Goal: Task Accomplishment & Management: Use online tool/utility

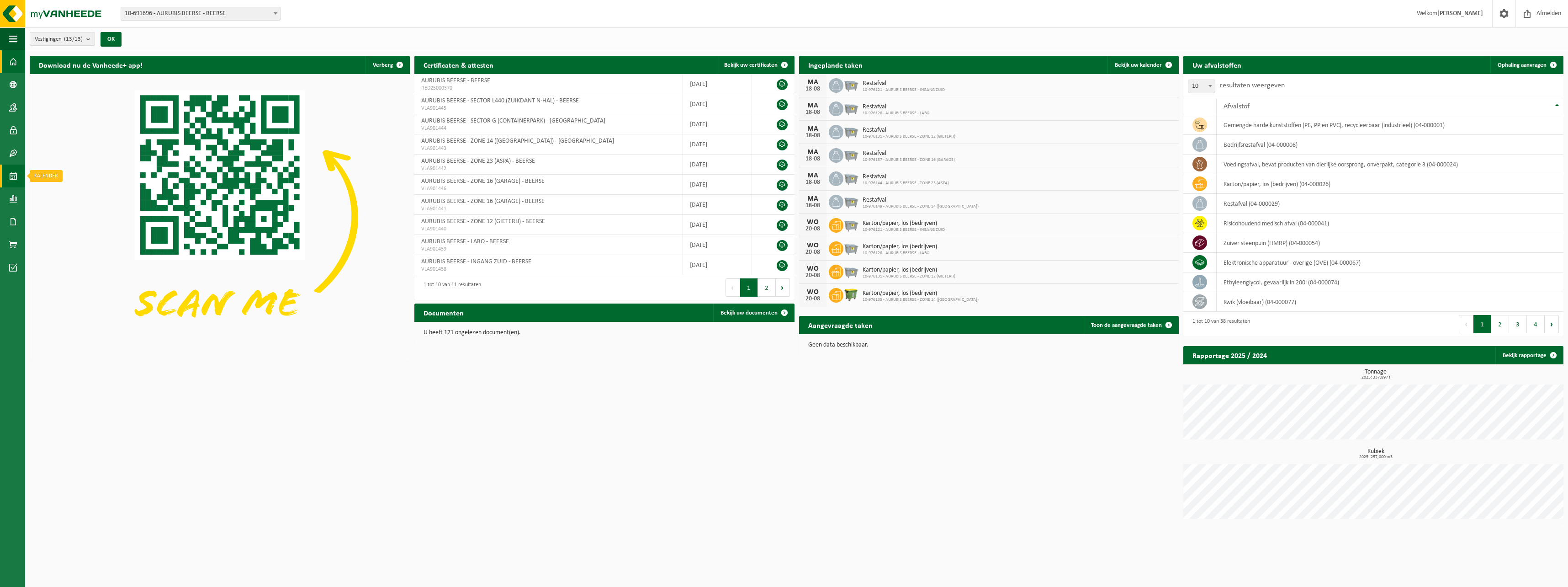
click at [24, 177] on link "Kalender" at bounding box center [12, 176] width 25 height 23
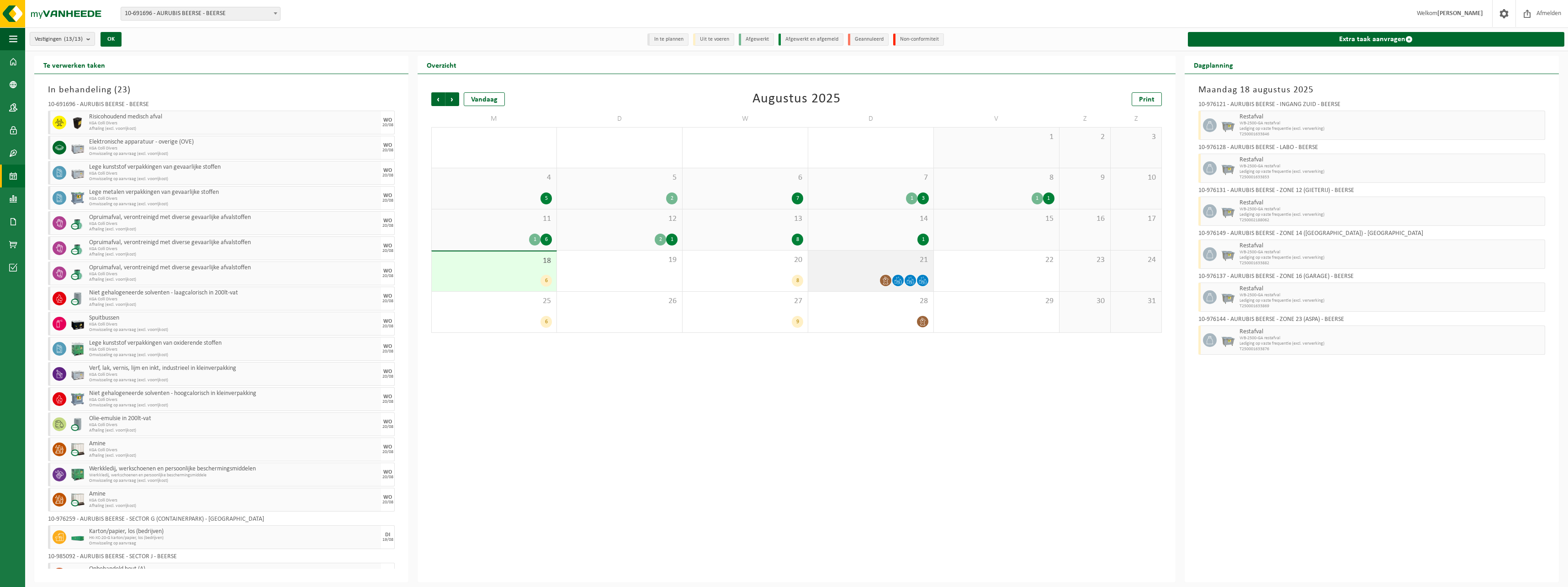
click at [909, 285] on span at bounding box center [910, 280] width 12 height 12
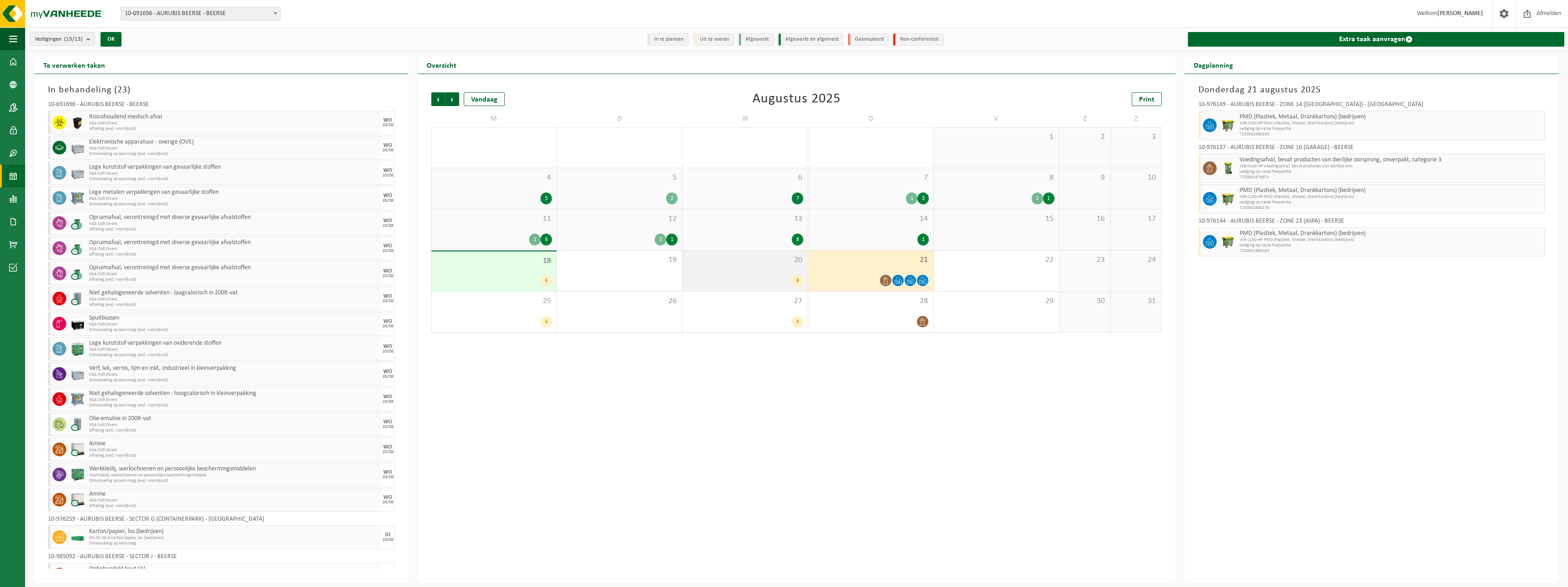
click at [746, 274] on div "20 8" at bounding box center [745, 270] width 125 height 41
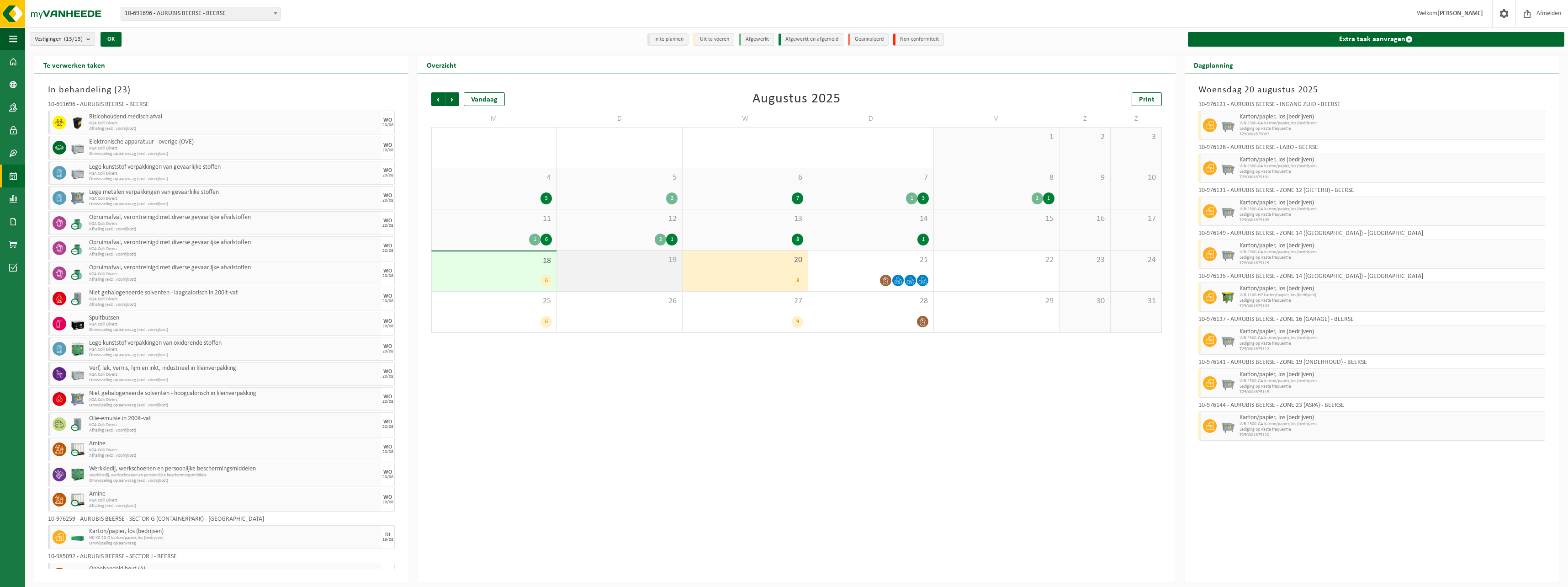
click at [609, 273] on div "19" at bounding box center [620, 270] width 125 height 41
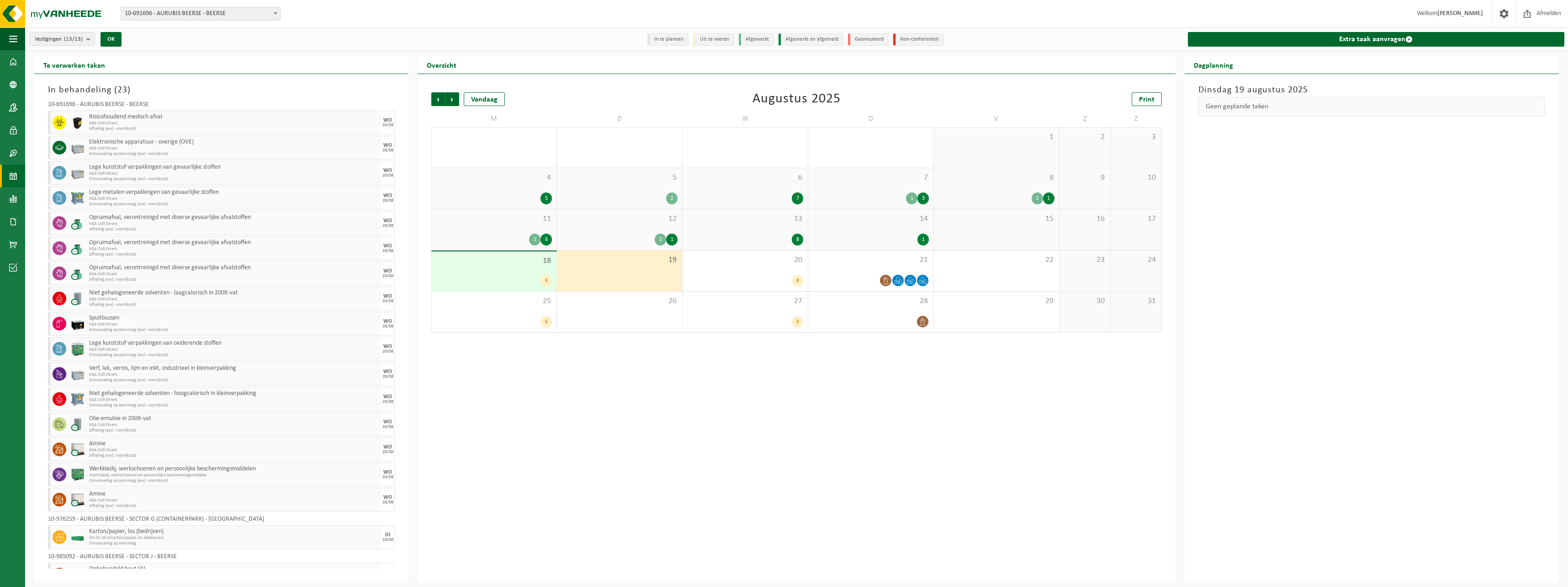
click at [531, 268] on div "18 6" at bounding box center [494, 271] width 125 height 40
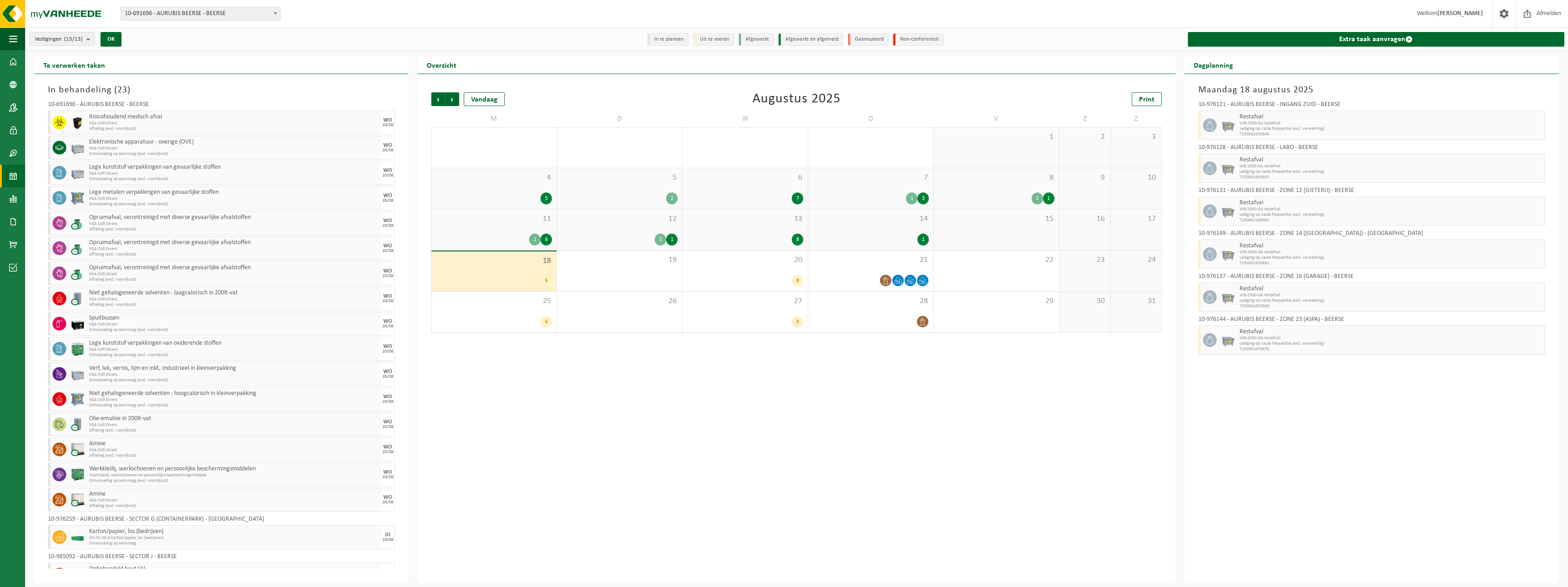
click at [895, 239] on div "1" at bounding box center [870, 240] width 116 height 12
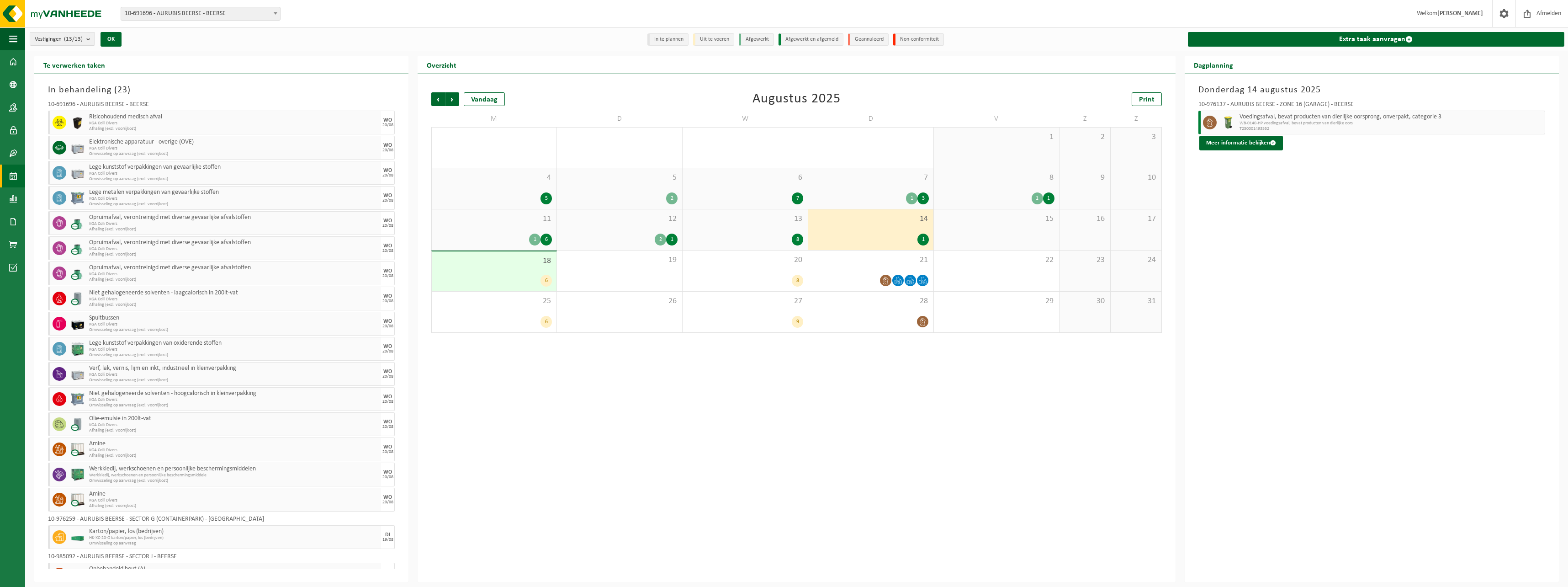
click at [769, 242] on div "8" at bounding box center [745, 240] width 116 height 12
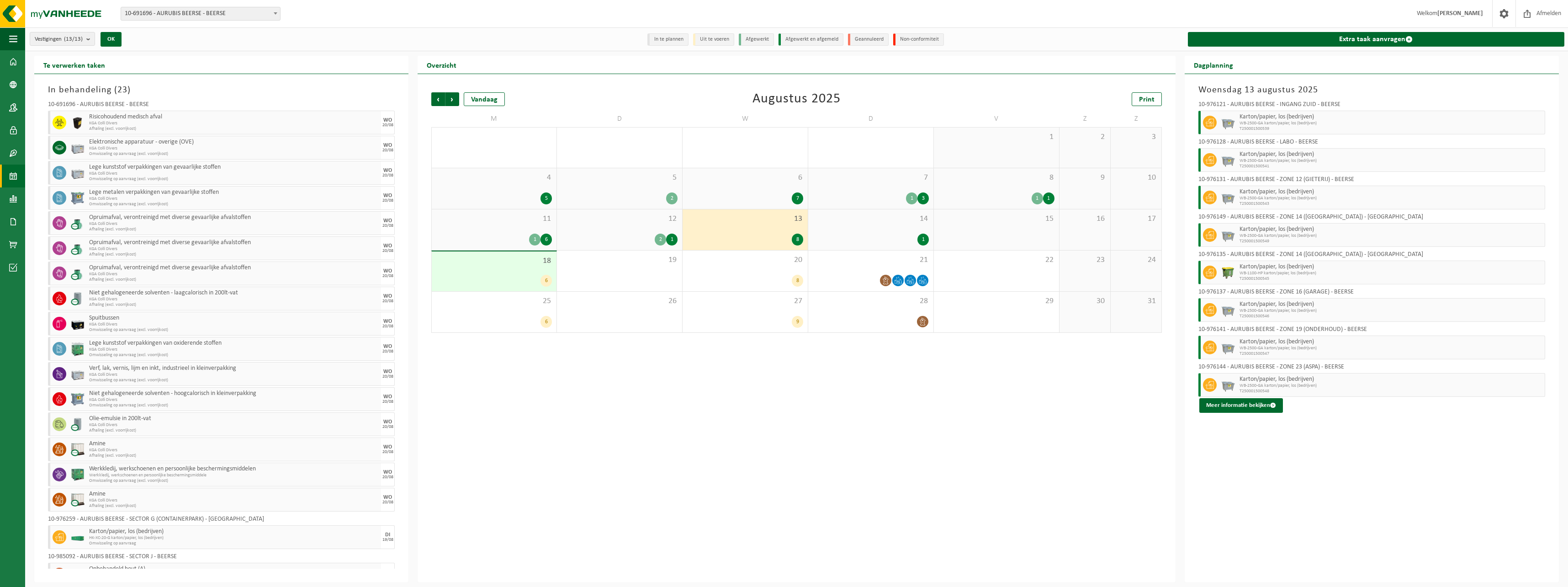
click at [626, 225] on div "12 2 1" at bounding box center [620, 230] width 125 height 41
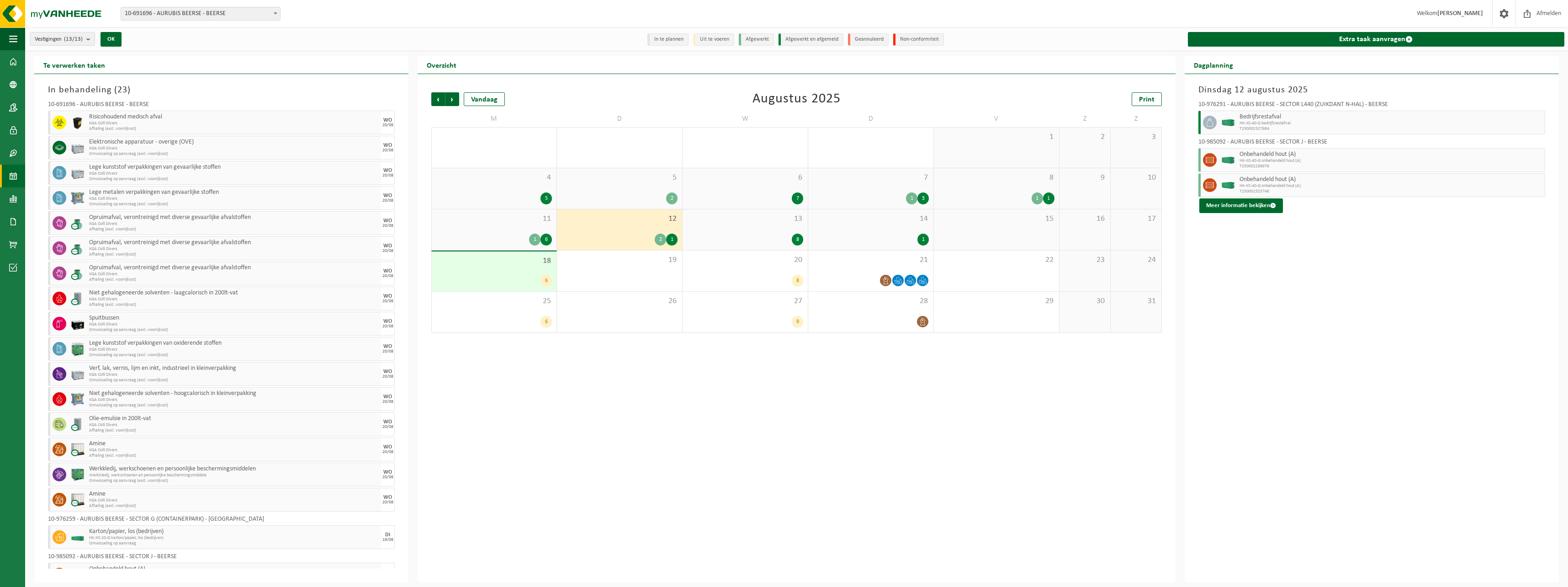
click at [503, 225] on div "11 1 6" at bounding box center [494, 230] width 125 height 41
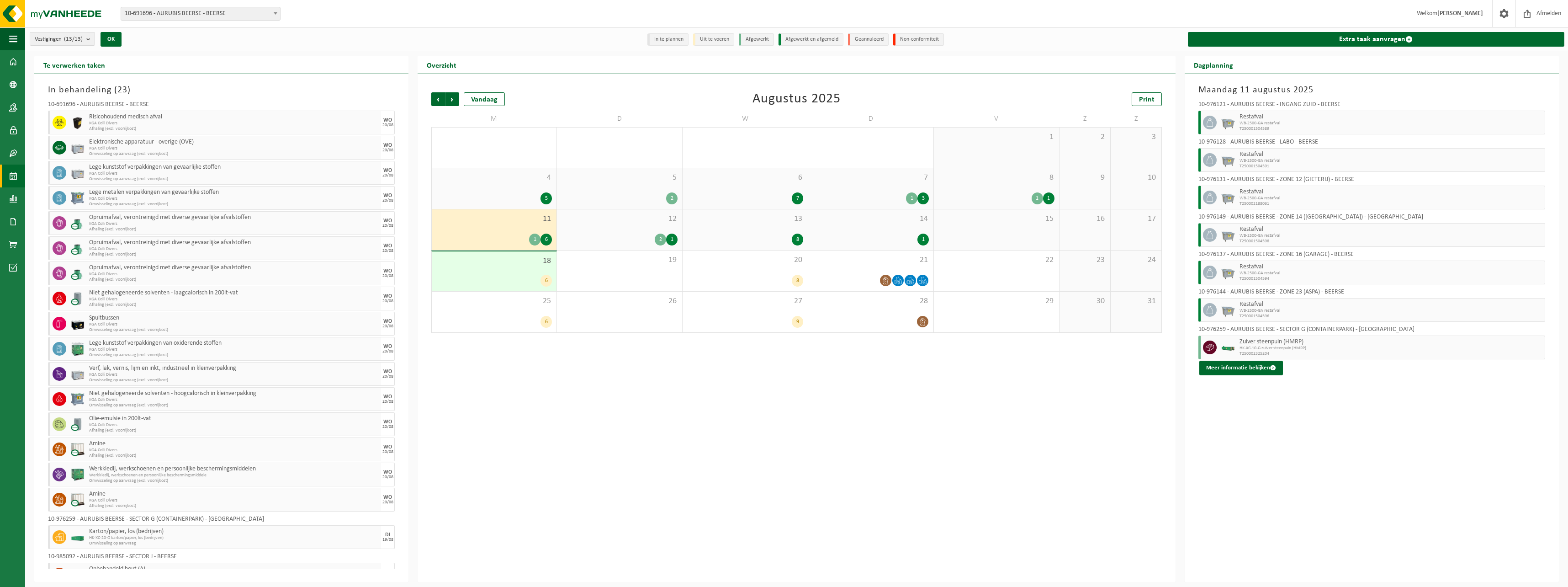
click at [1010, 182] on span "8" at bounding box center [996, 178] width 116 height 10
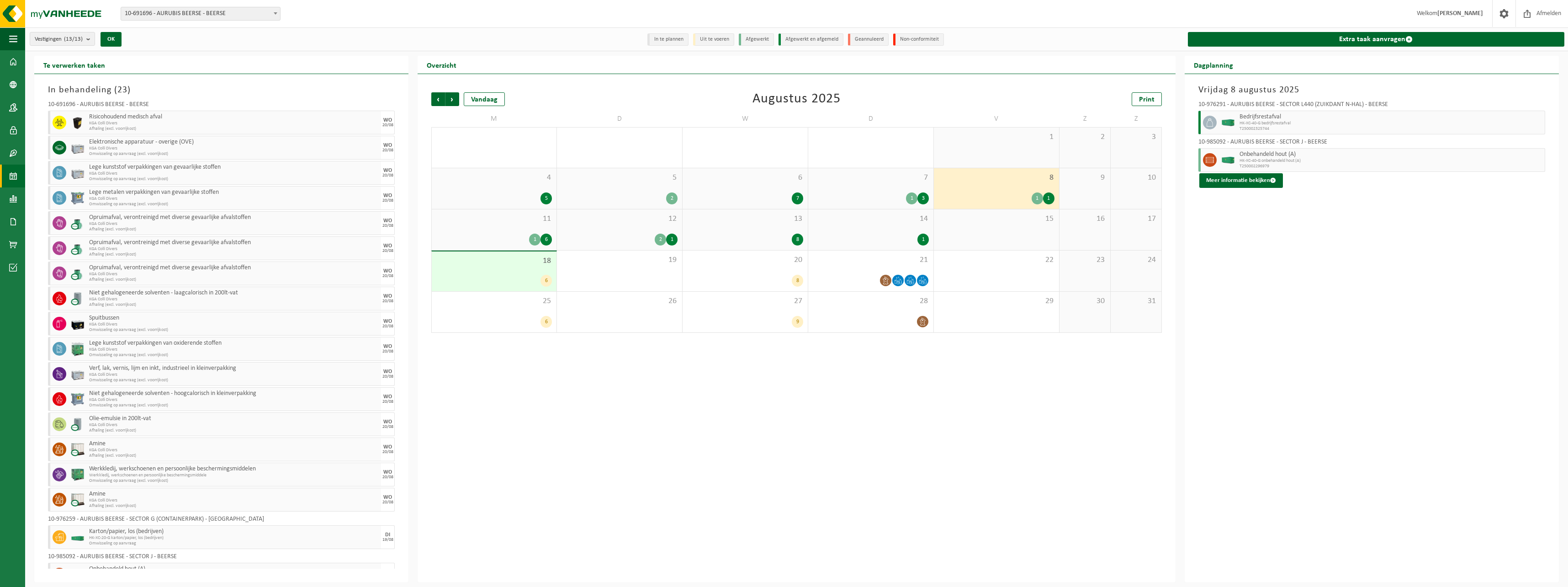
click at [900, 188] on div "7 1 3" at bounding box center [871, 188] width 125 height 41
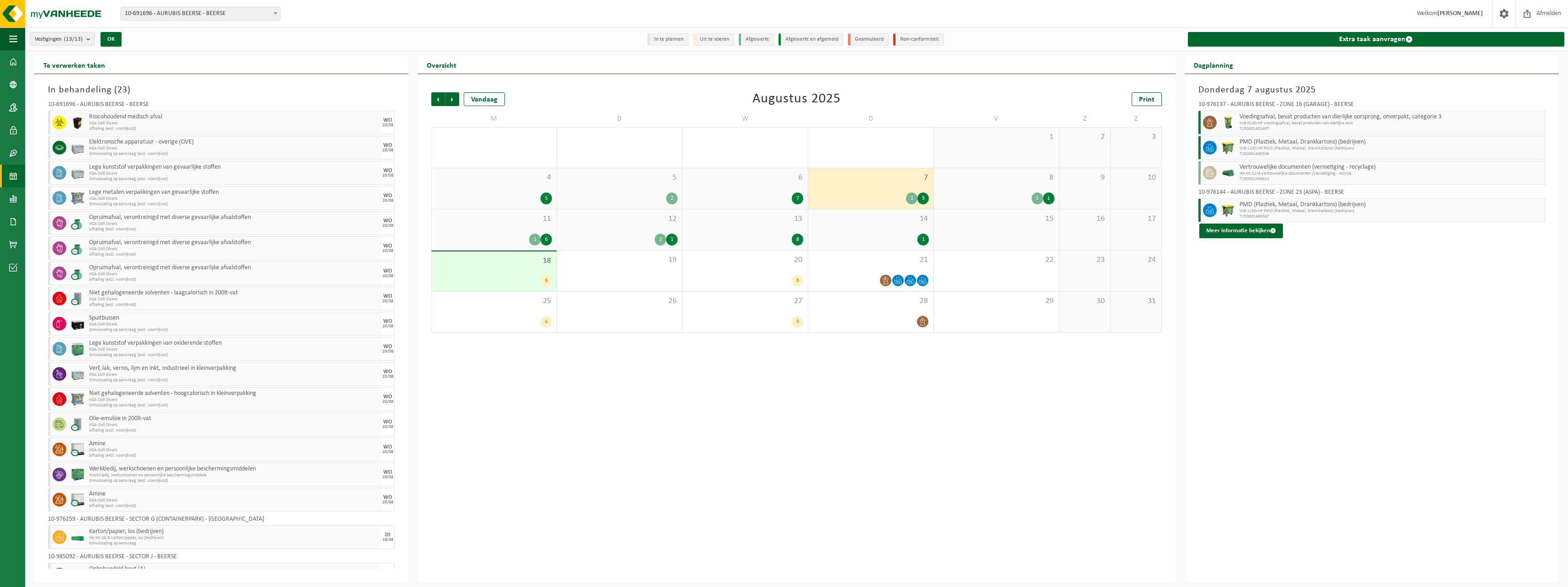
click at [768, 189] on div "6 7" at bounding box center [745, 188] width 125 height 41
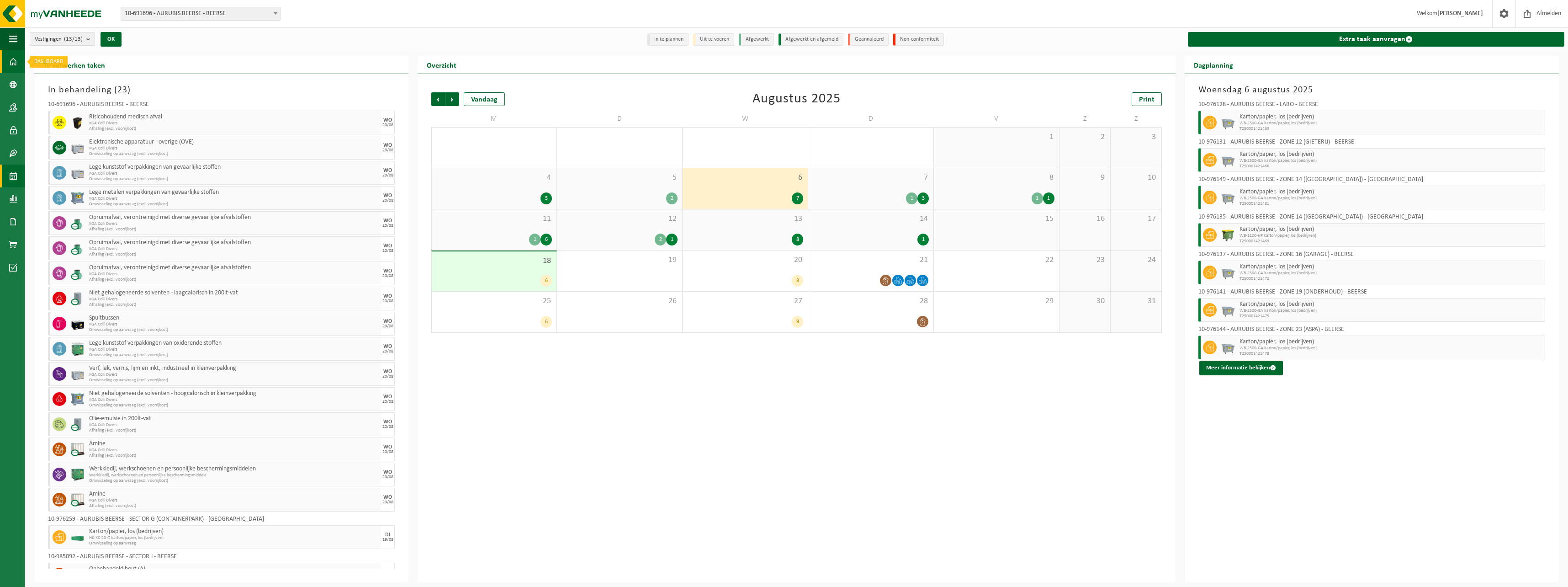
click at [6, 71] on link "Dashboard" at bounding box center [12, 62] width 25 height 23
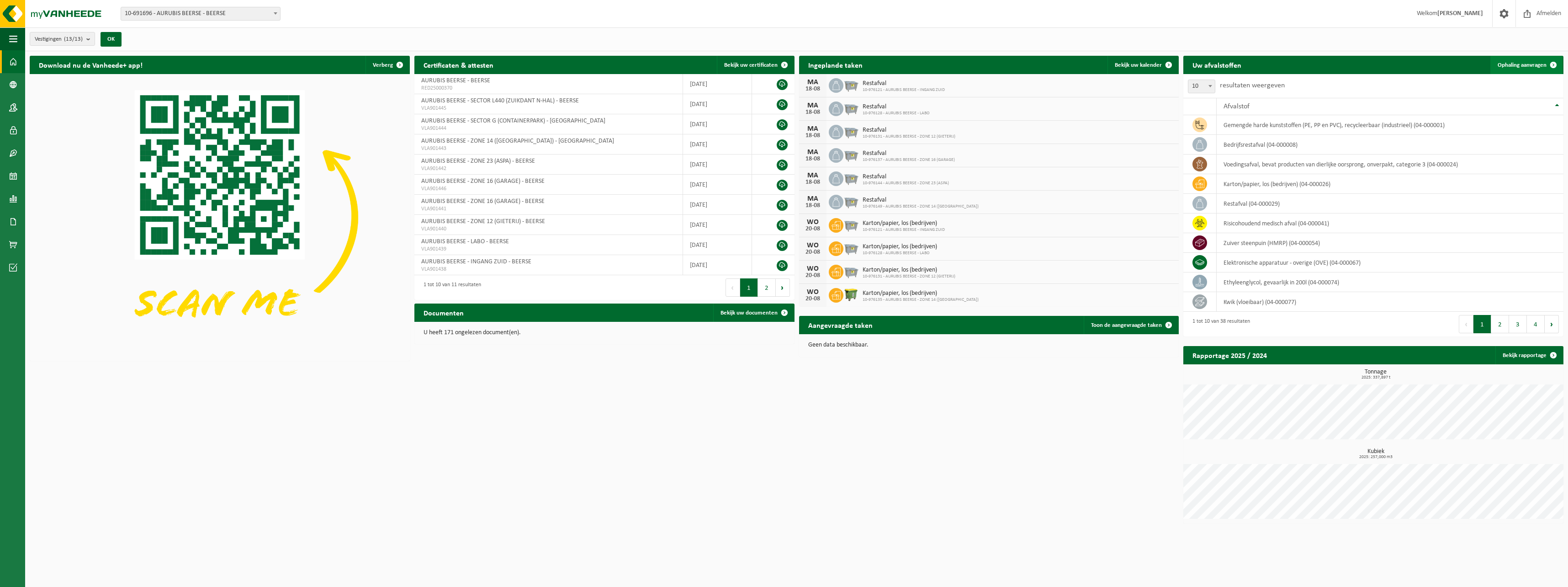
click at [1527, 61] on link "Ophaling aanvragen" at bounding box center [1526, 65] width 72 height 18
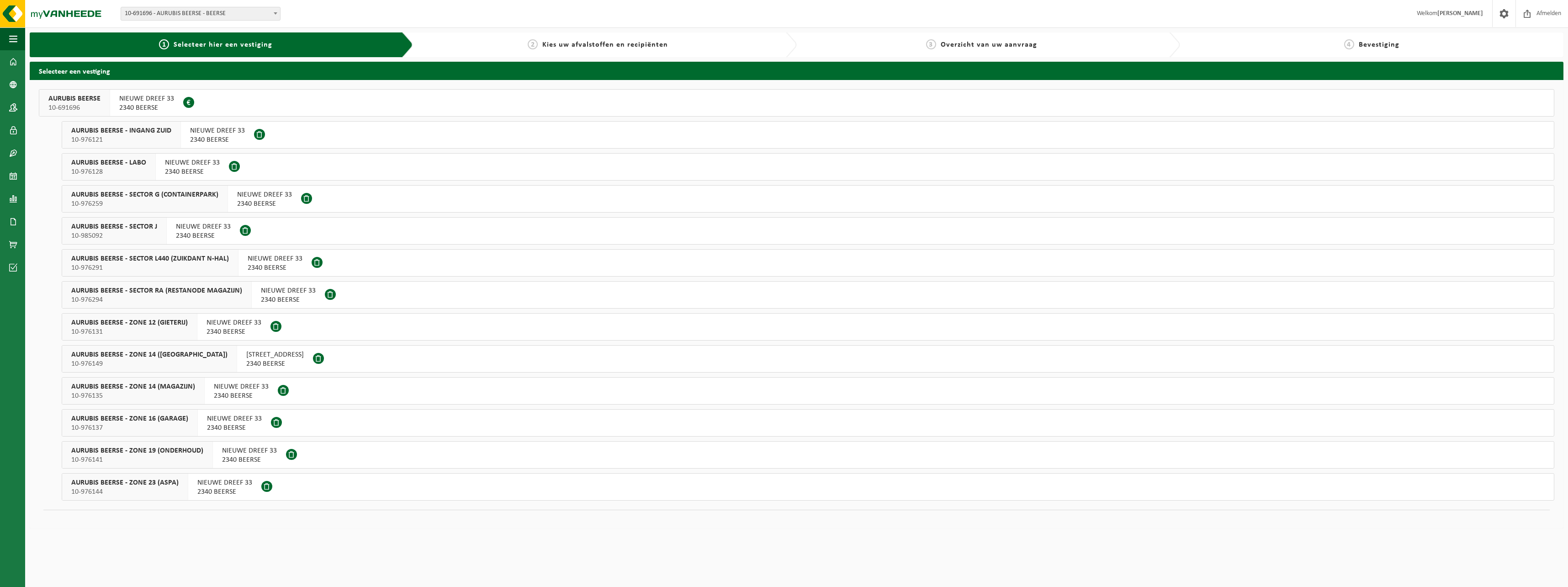
click at [137, 236] on span "10-985092" at bounding box center [114, 236] width 86 height 9
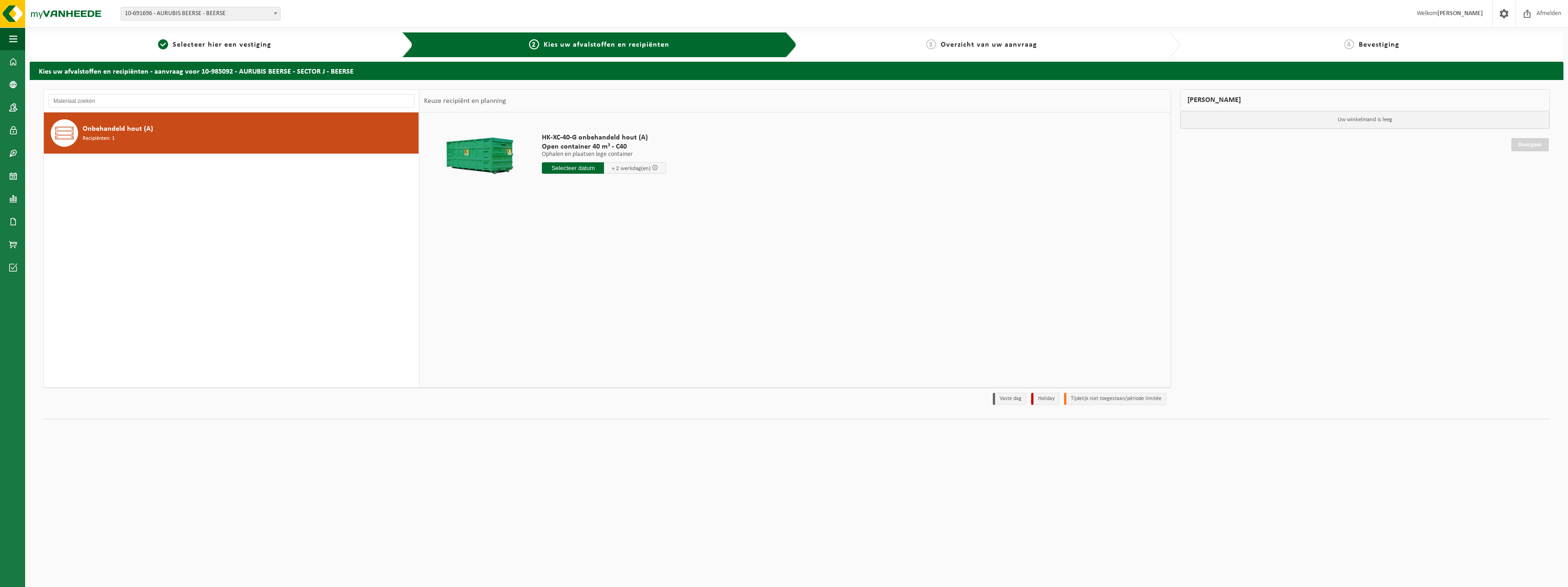
click at [573, 165] on input "text" at bounding box center [573, 167] width 62 height 12
click at [567, 265] on div "19" at bounding box center [567, 264] width 16 height 15
click at [586, 204] on button "In winkelmand" at bounding box center [568, 202] width 51 height 15
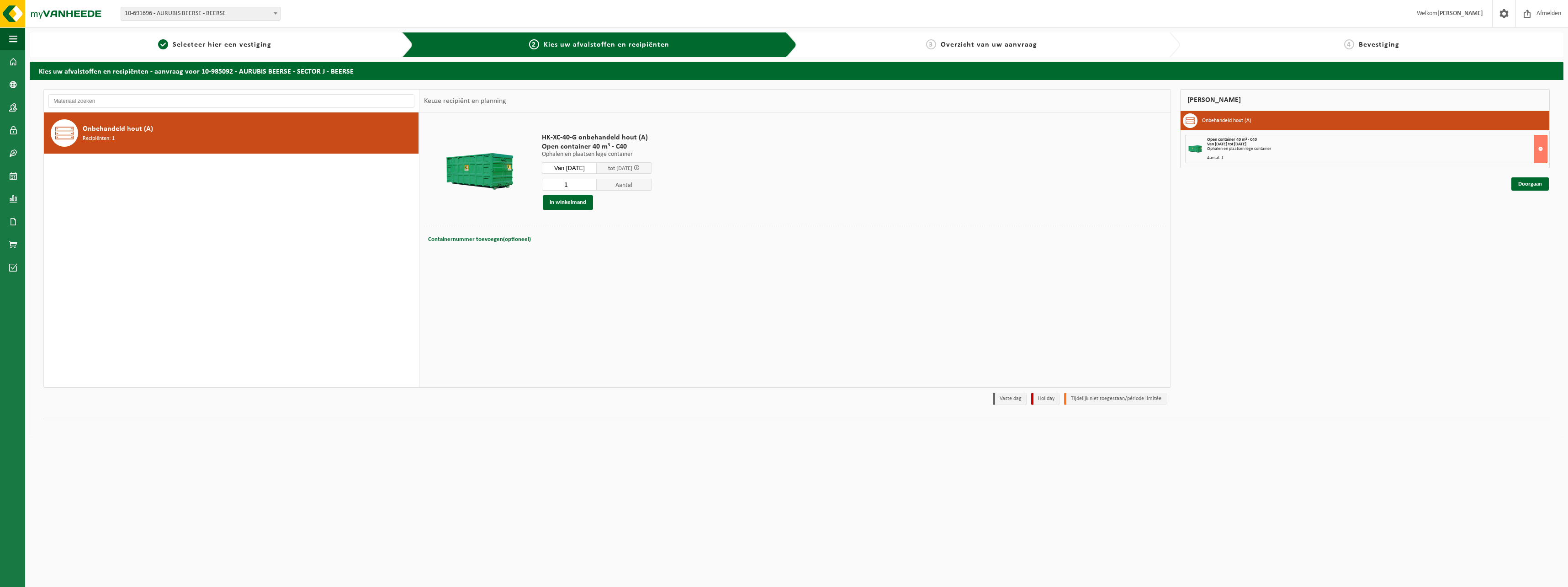
click at [593, 166] on input "Van 2025-08-19" at bounding box center [569, 167] width 55 height 12
click at [585, 264] on div "20" at bounding box center [583, 264] width 16 height 15
click at [572, 205] on button "In winkelmand" at bounding box center [568, 202] width 51 height 15
click at [591, 166] on input "Van 2025-08-20" at bounding box center [569, 167] width 55 height 12
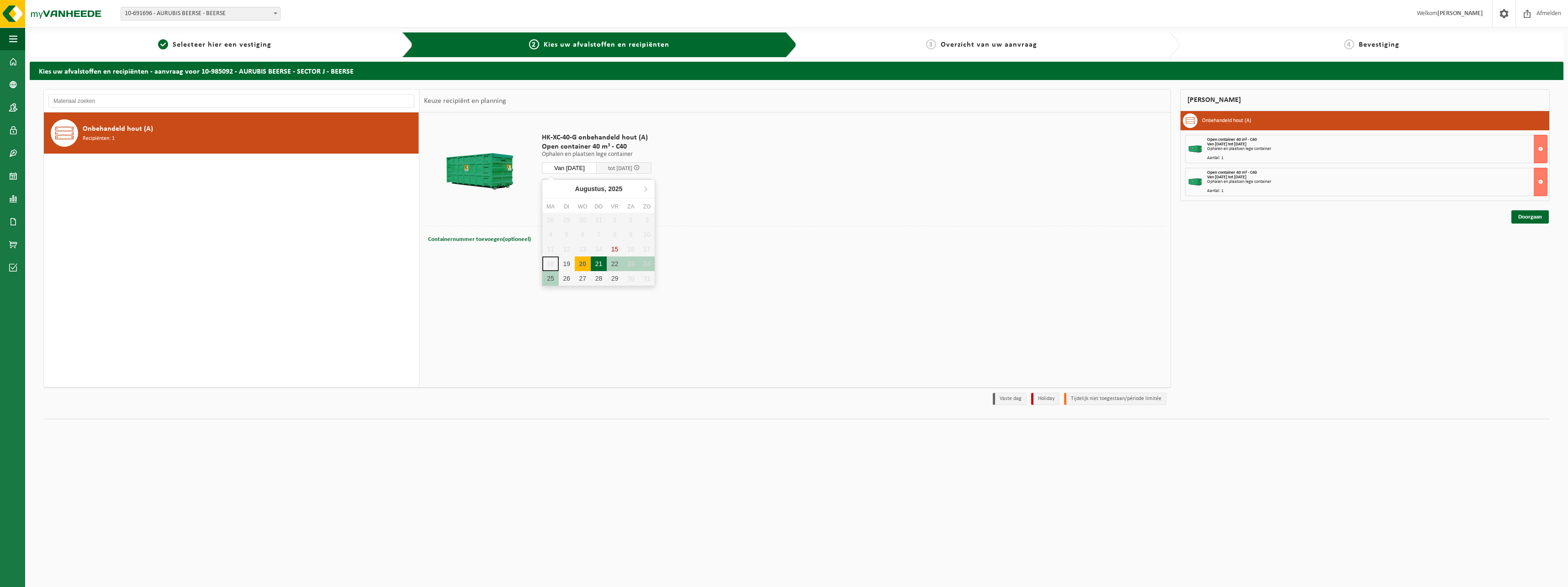
click at [600, 262] on div "21" at bounding box center [599, 264] width 16 height 15
click at [574, 203] on button "In winkelmand" at bounding box center [568, 202] width 51 height 15
click at [589, 163] on input "Van 2025-08-21" at bounding box center [569, 167] width 55 height 12
click at [611, 264] on div "22" at bounding box center [615, 264] width 16 height 15
type input "Van 2025-08-22"
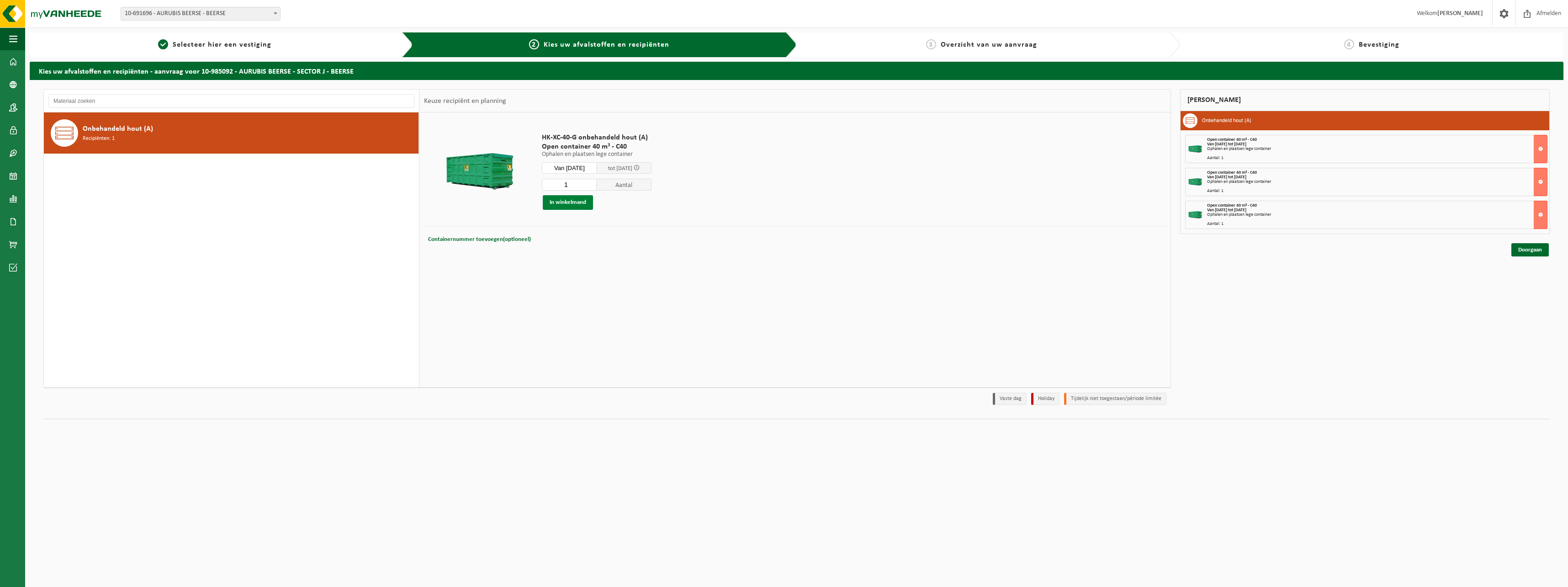
click at [576, 203] on button "In winkelmand" at bounding box center [568, 202] width 51 height 15
click at [1529, 281] on link "Doorgaan" at bounding box center [1530, 283] width 38 height 13
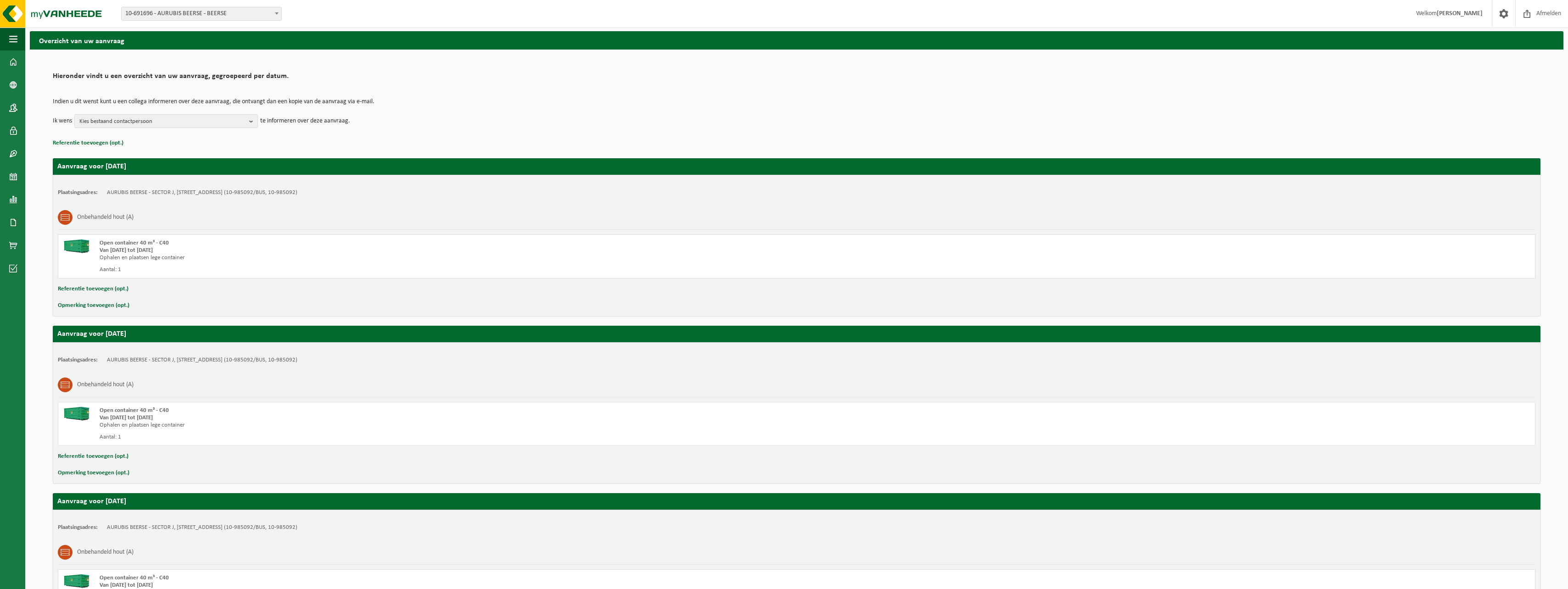
scroll to position [46, 0]
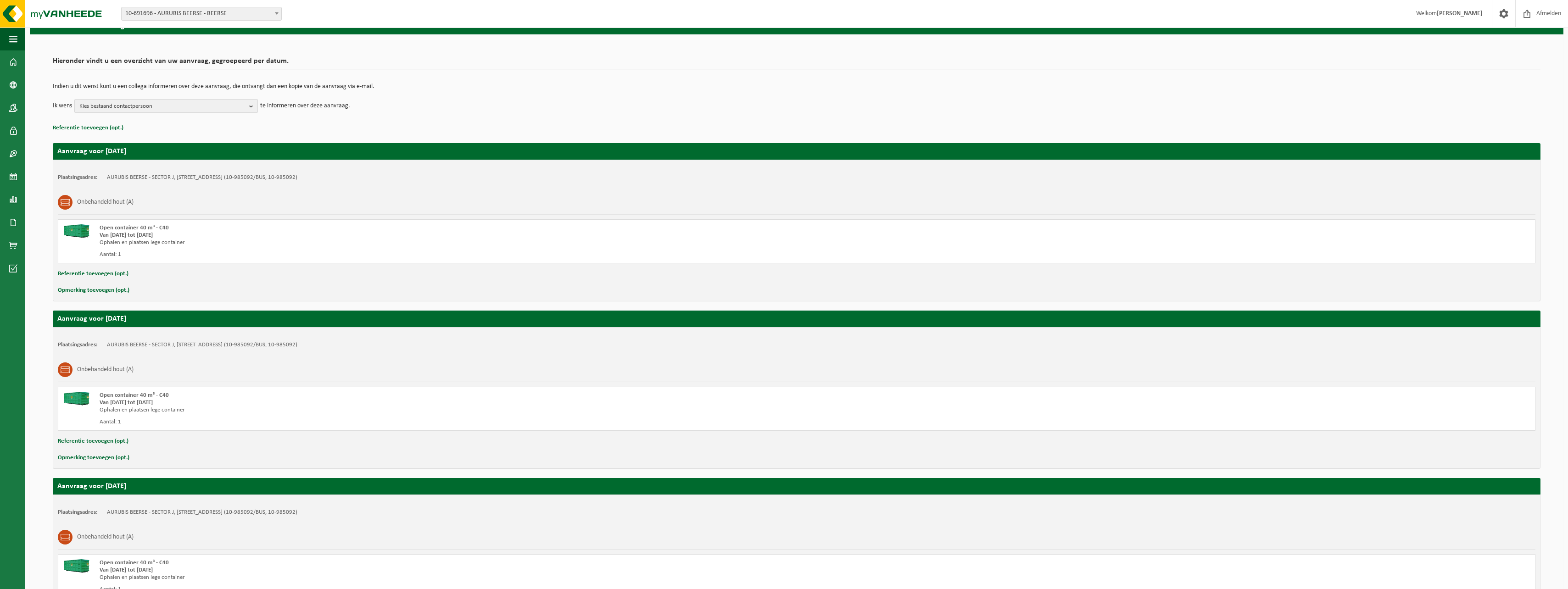
click at [253, 104] on b "button" at bounding box center [254, 106] width 9 height 13
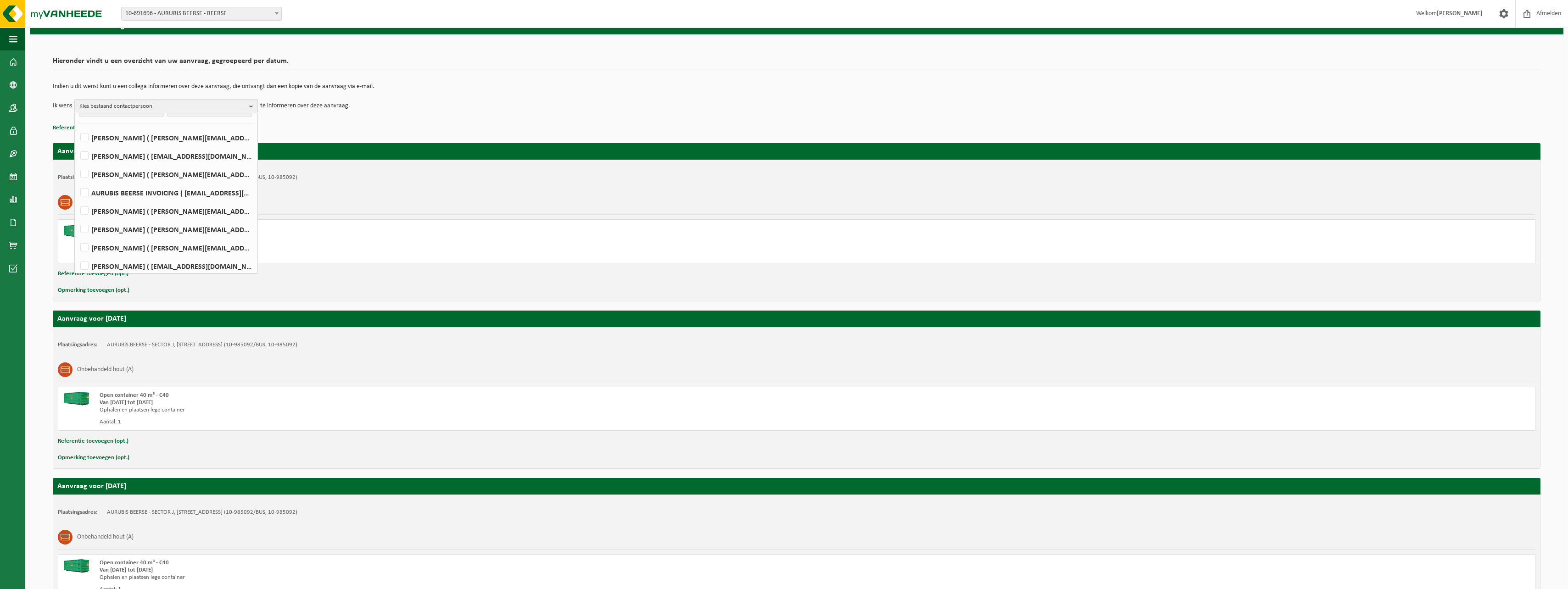
scroll to position [0, 0]
click at [549, 188] on div "Plaatsingsadres: AURUBIS BEERSE - SECTOR J, 2340 BEERSE, NIEUWE DREEF 33 (10-98…" at bounding box center [796, 230] width 1487 height 142
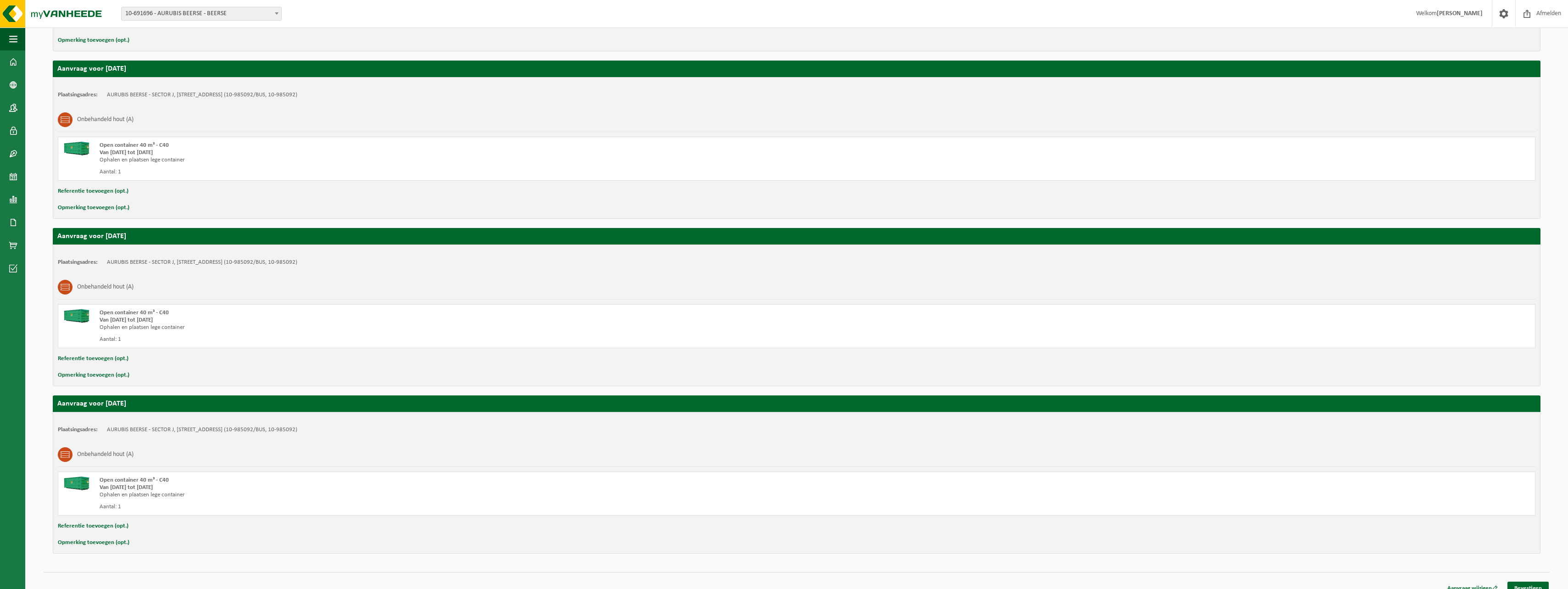
scroll to position [307, 0]
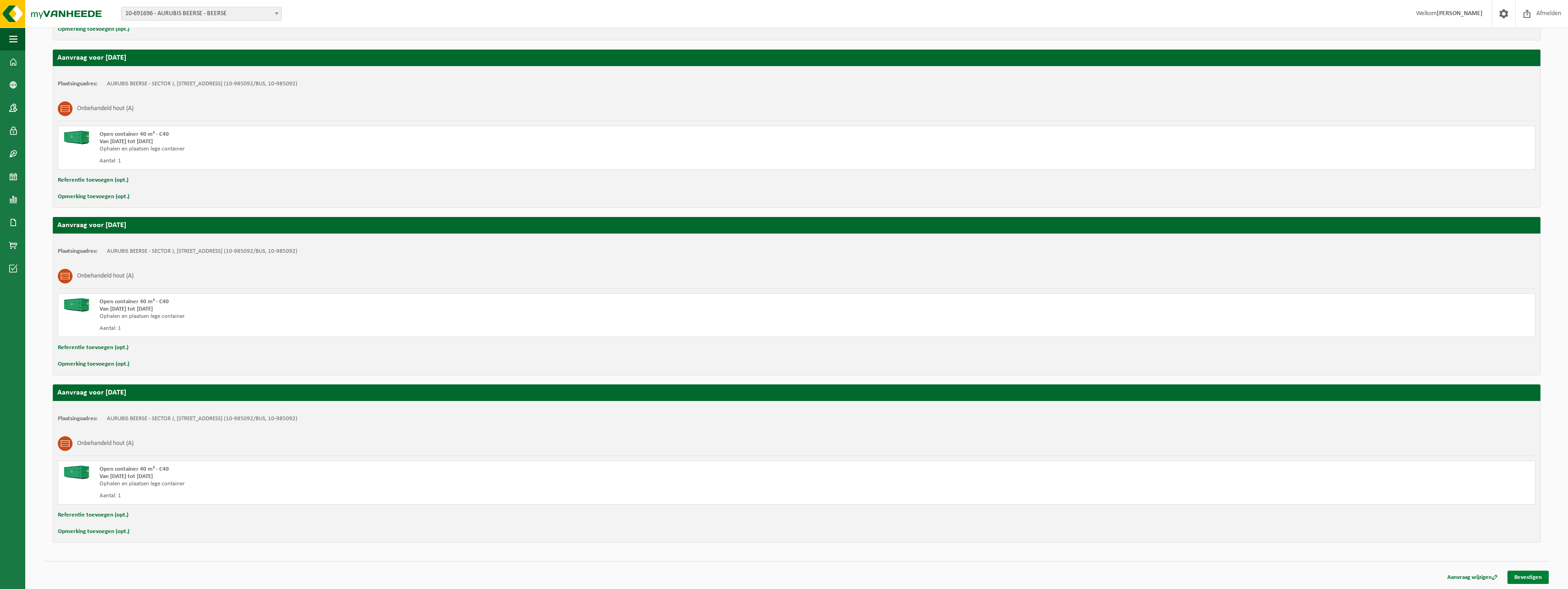
click at [1523, 578] on link "Bevestigen" at bounding box center [1528, 577] width 42 height 13
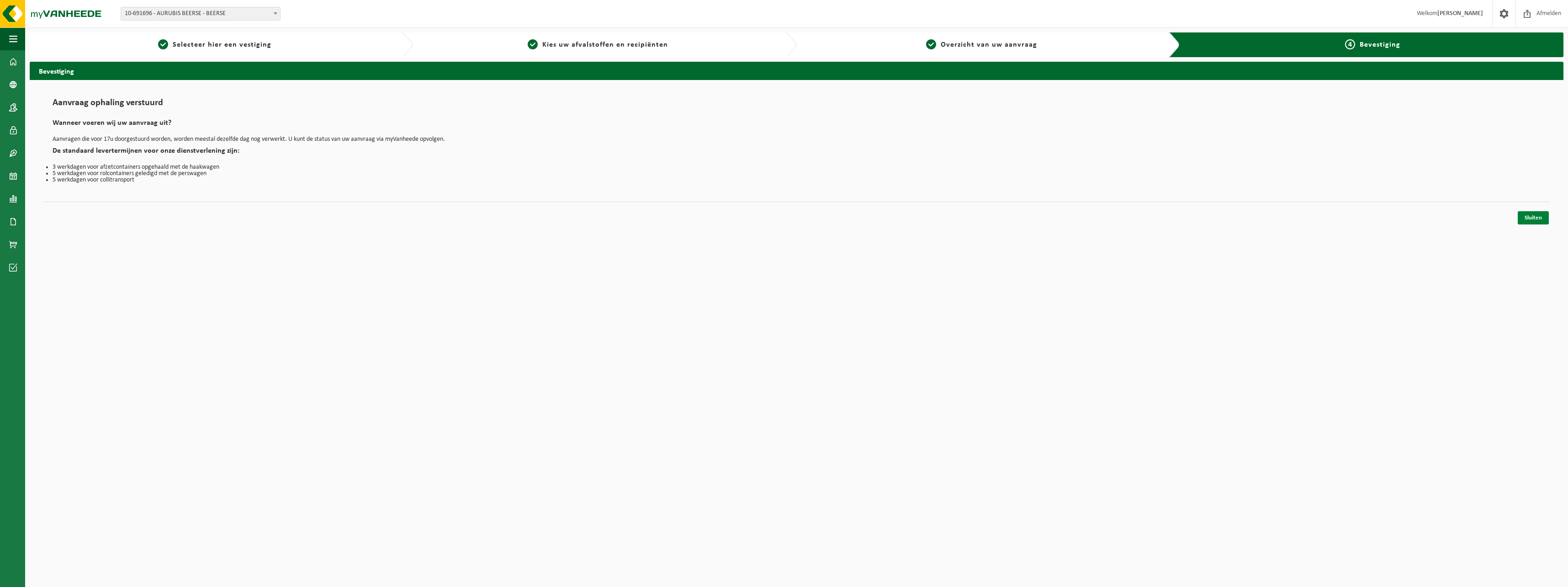
click at [1536, 219] on link "Sluiten" at bounding box center [1533, 218] width 31 height 13
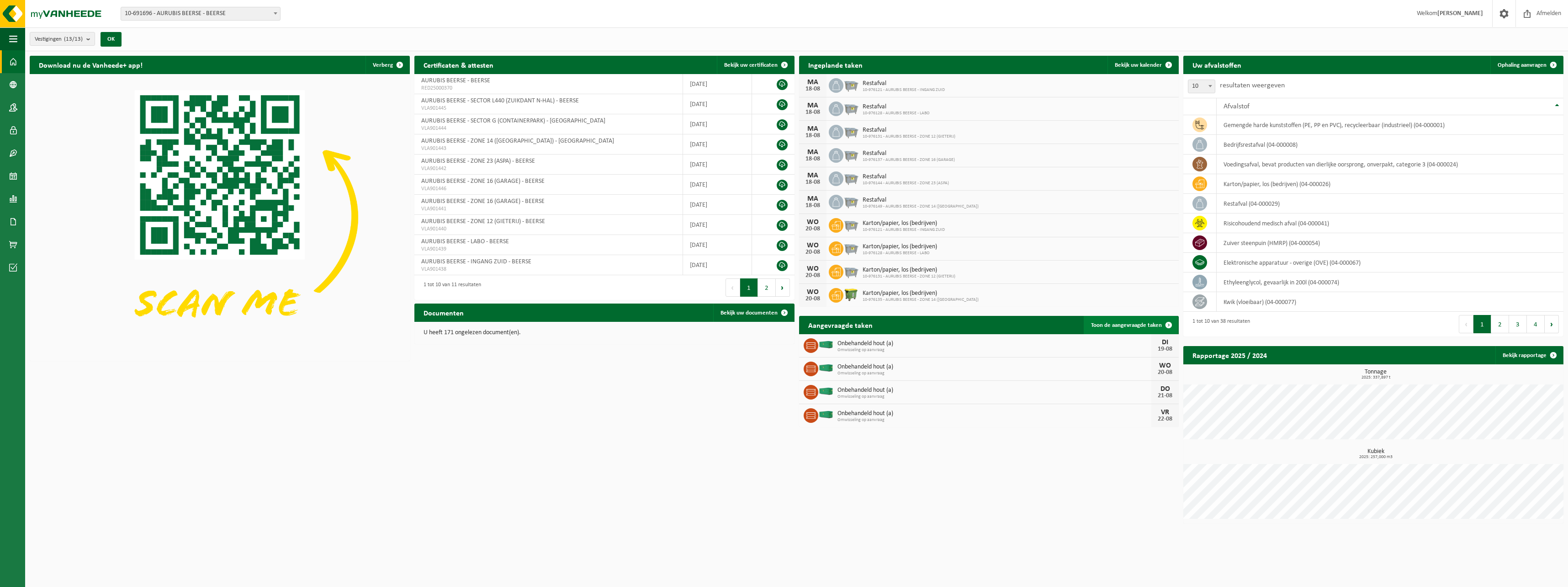
click at [1118, 329] on link "Toon de aangevraagde taken" at bounding box center [1130, 325] width 94 height 18
